Goal: Task Accomplishment & Management: Manage account settings

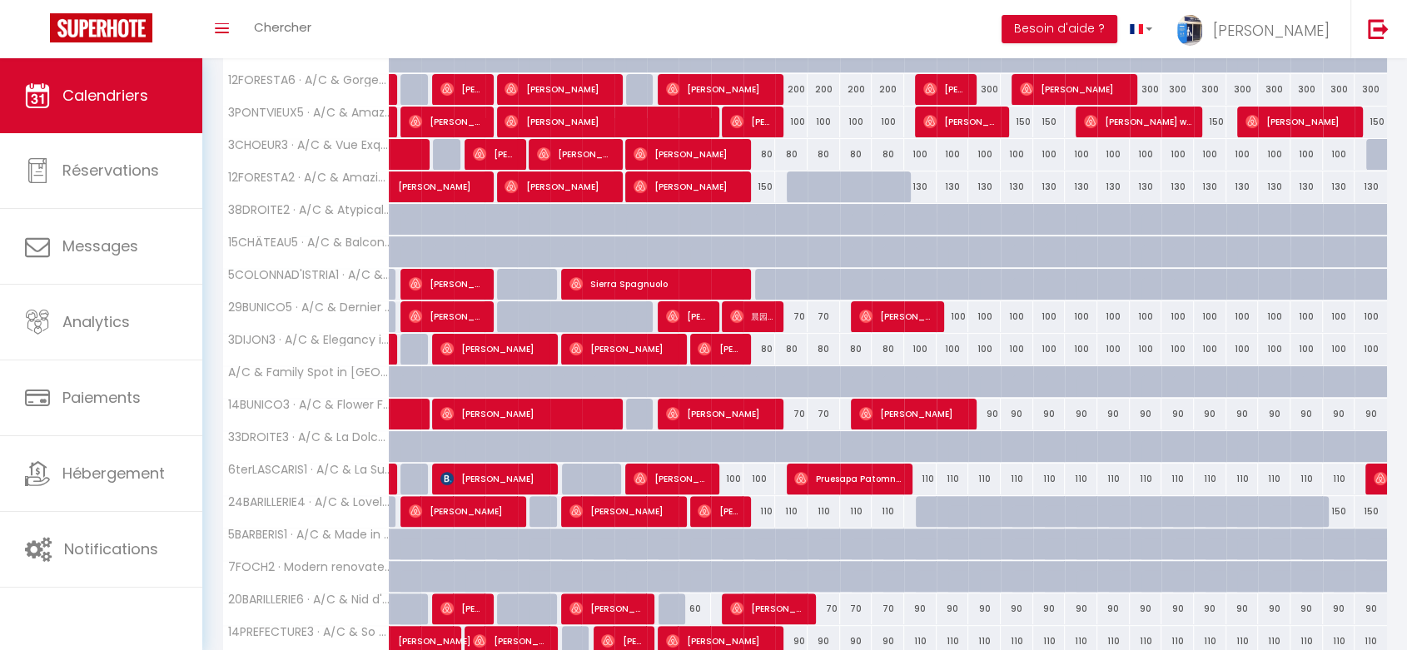
scroll to position [370, 0]
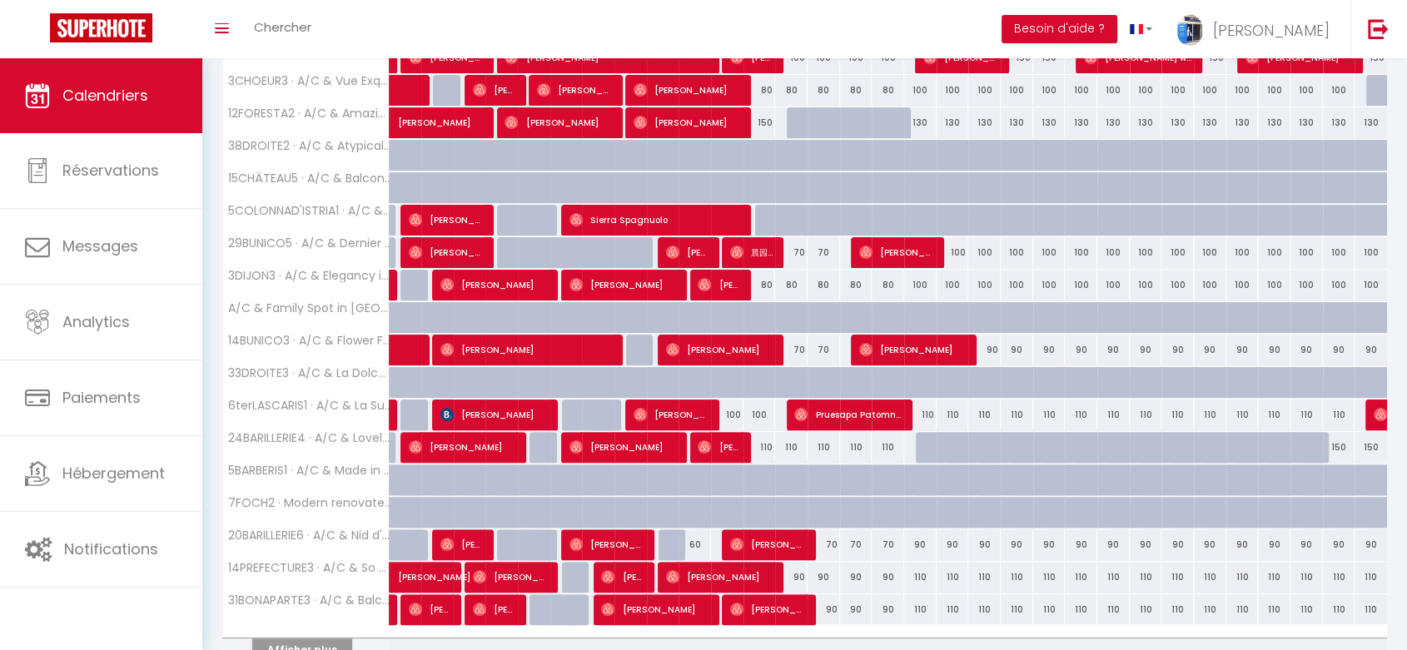
click at [833, 541] on div "70" at bounding box center [824, 545] width 32 height 31
type input "70"
type input "[DATE] Octobre 2025"
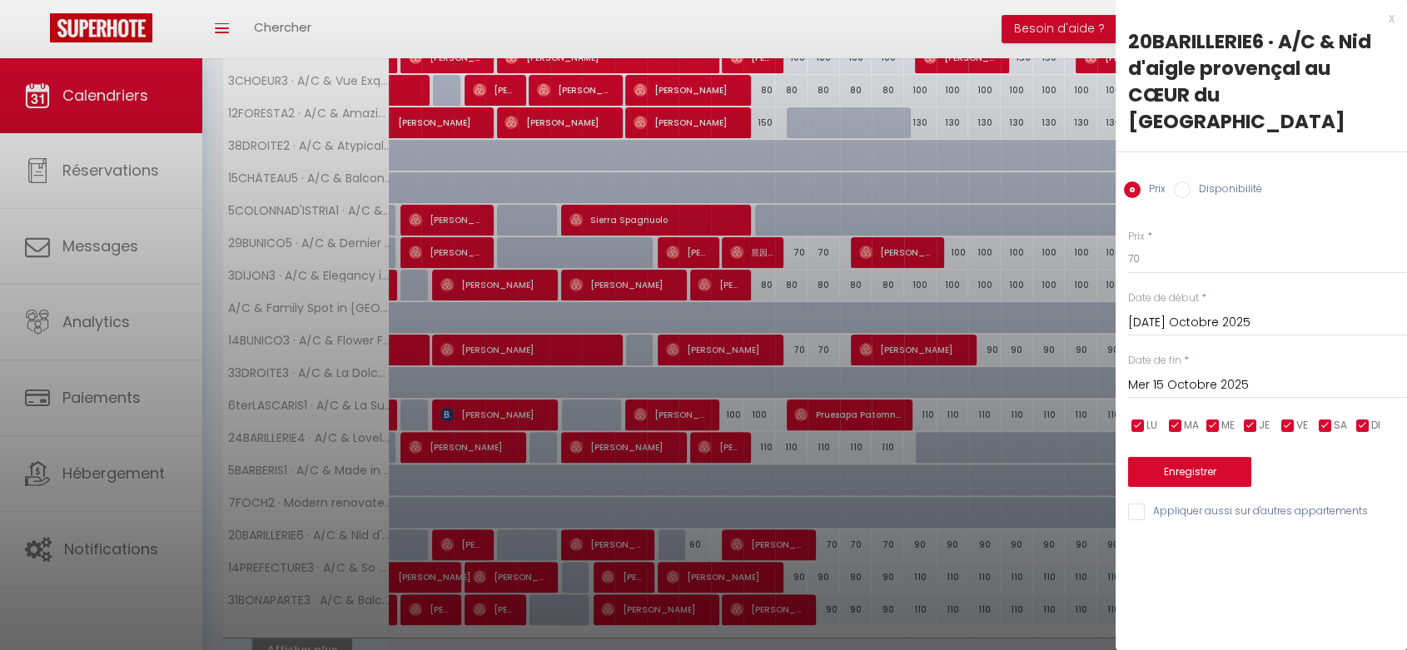
click at [1165, 375] on input "Mer 15 Octobre 2025" at bounding box center [1267, 386] width 279 height 22
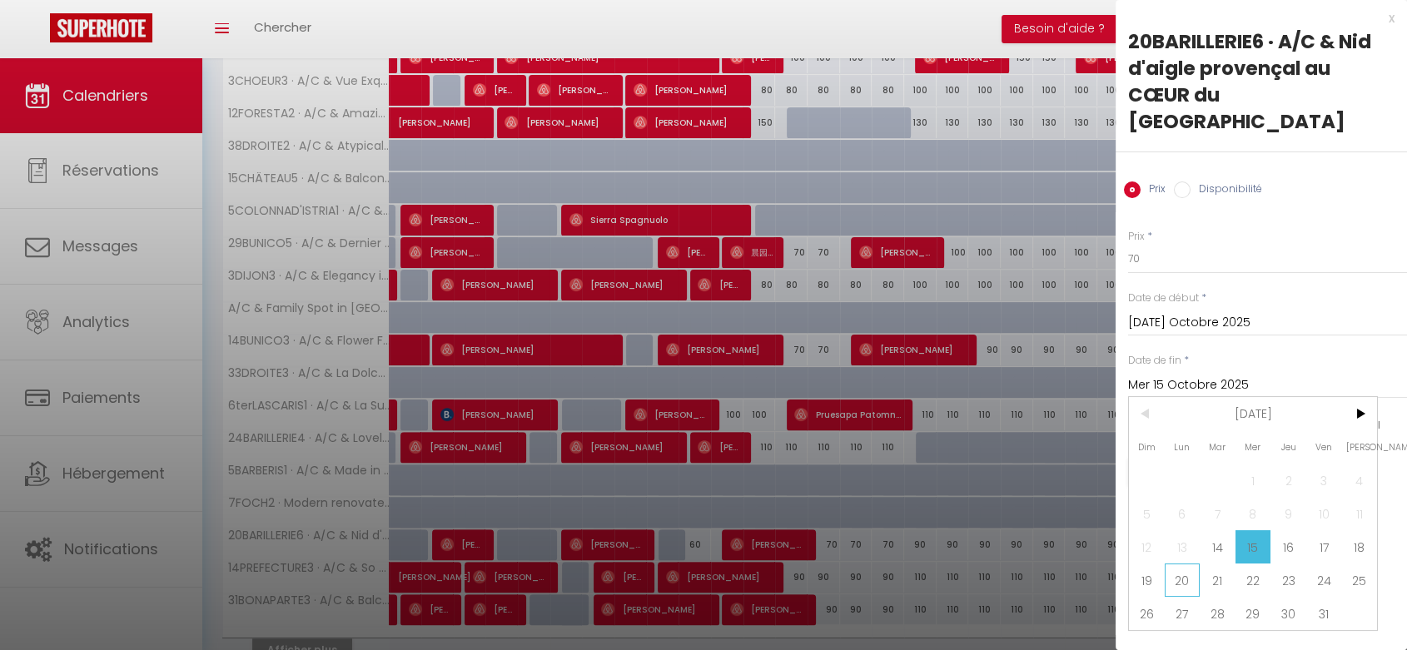
click at [1183, 564] on span "20" at bounding box center [1183, 580] width 36 height 33
type input "Lun 20 Octobre 2025"
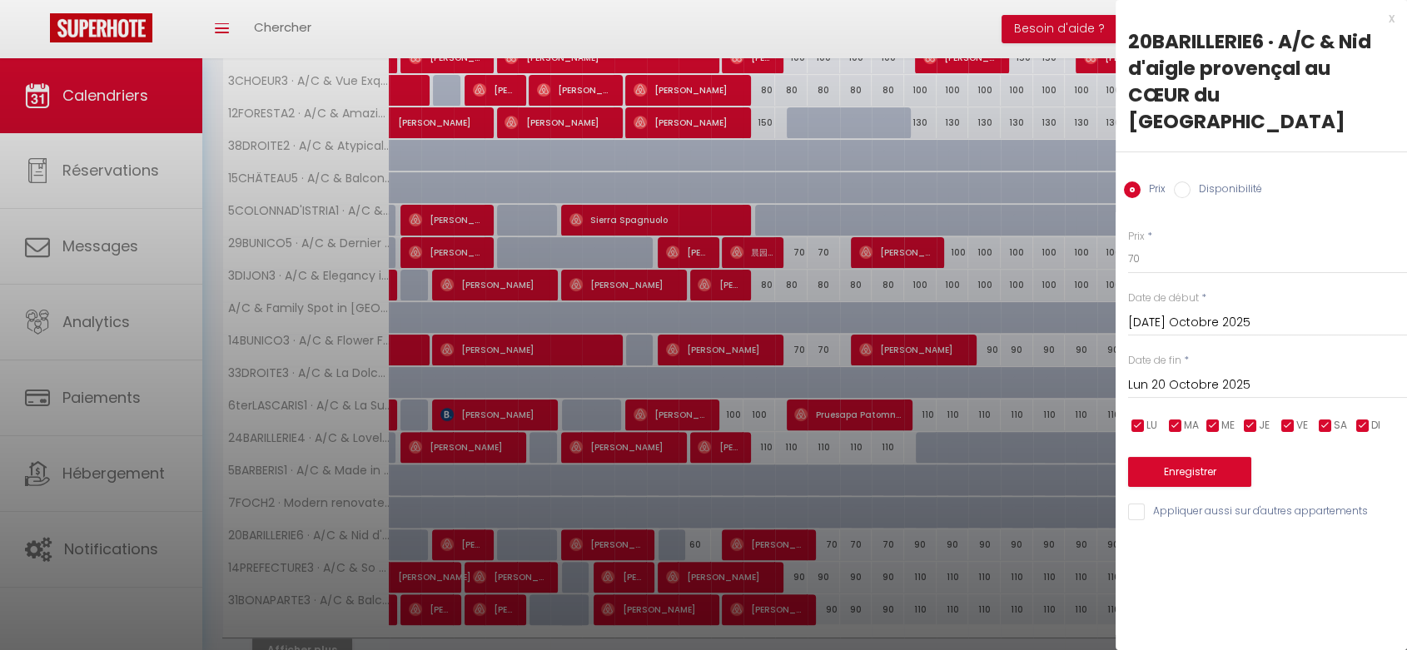
click at [1191, 182] on label "Disponibilité" at bounding box center [1227, 191] width 72 height 18
click at [1191, 182] on input "Disponibilité" at bounding box center [1182, 190] width 17 height 17
radio input "true"
radio input "false"
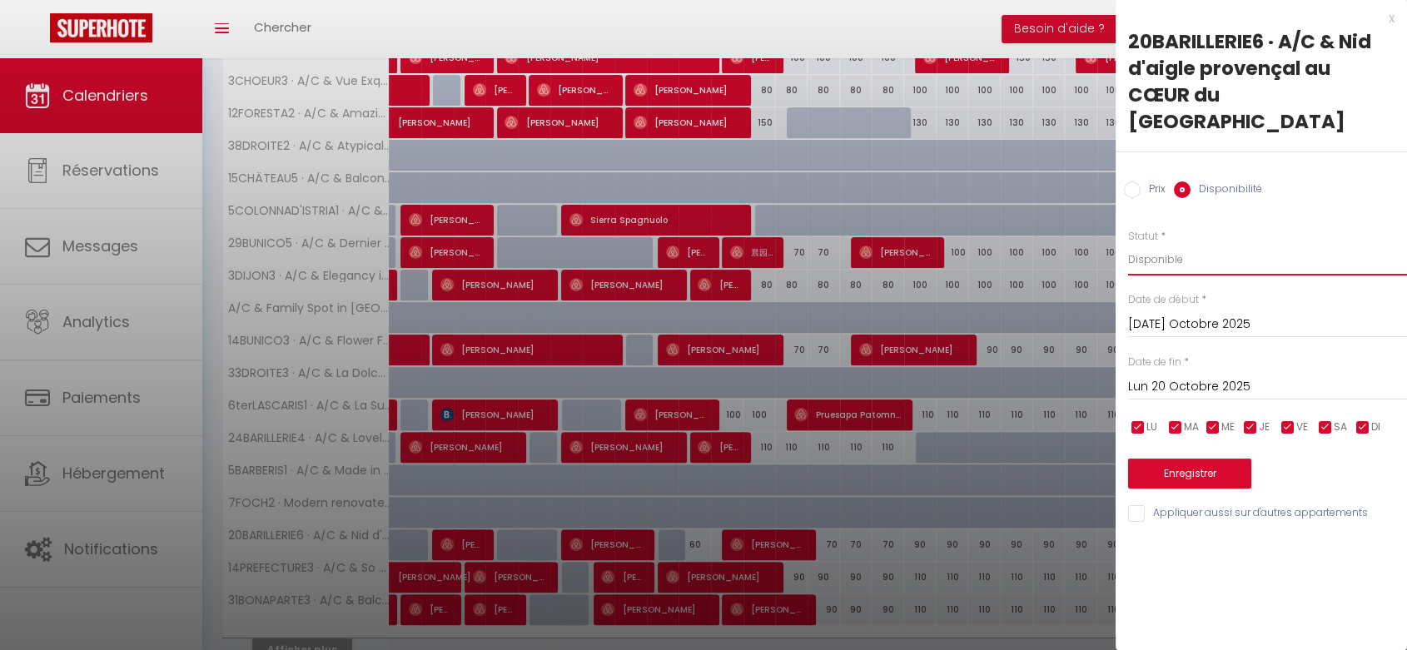
click at [1168, 244] on select "Disponible Indisponible" at bounding box center [1267, 260] width 279 height 32
select select "0"
click at [1128, 244] on select "Disponible Indisponible" at bounding box center [1267, 260] width 279 height 32
click at [1186, 459] on button "Enregistrer" at bounding box center [1189, 474] width 123 height 30
